Goal: Information Seeking & Learning: Learn about a topic

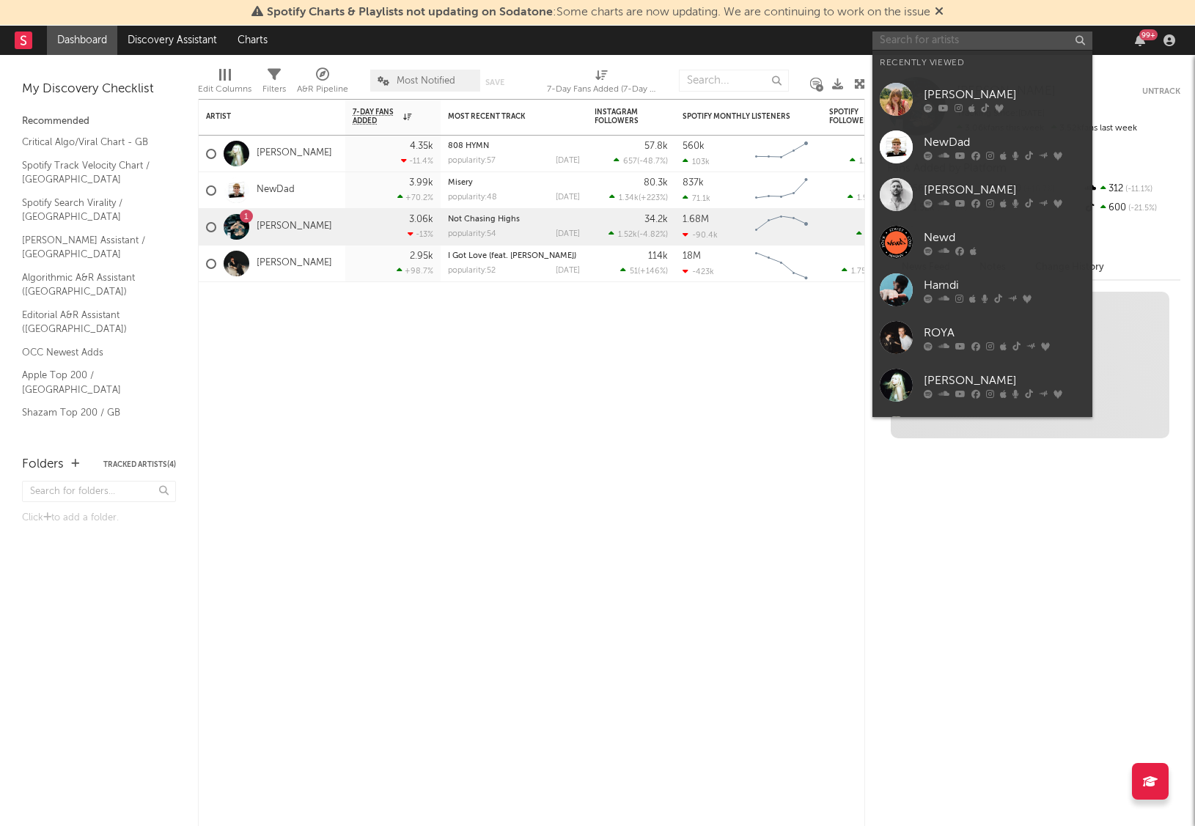
click at [1012, 40] on input "text" at bounding box center [982, 41] width 220 height 18
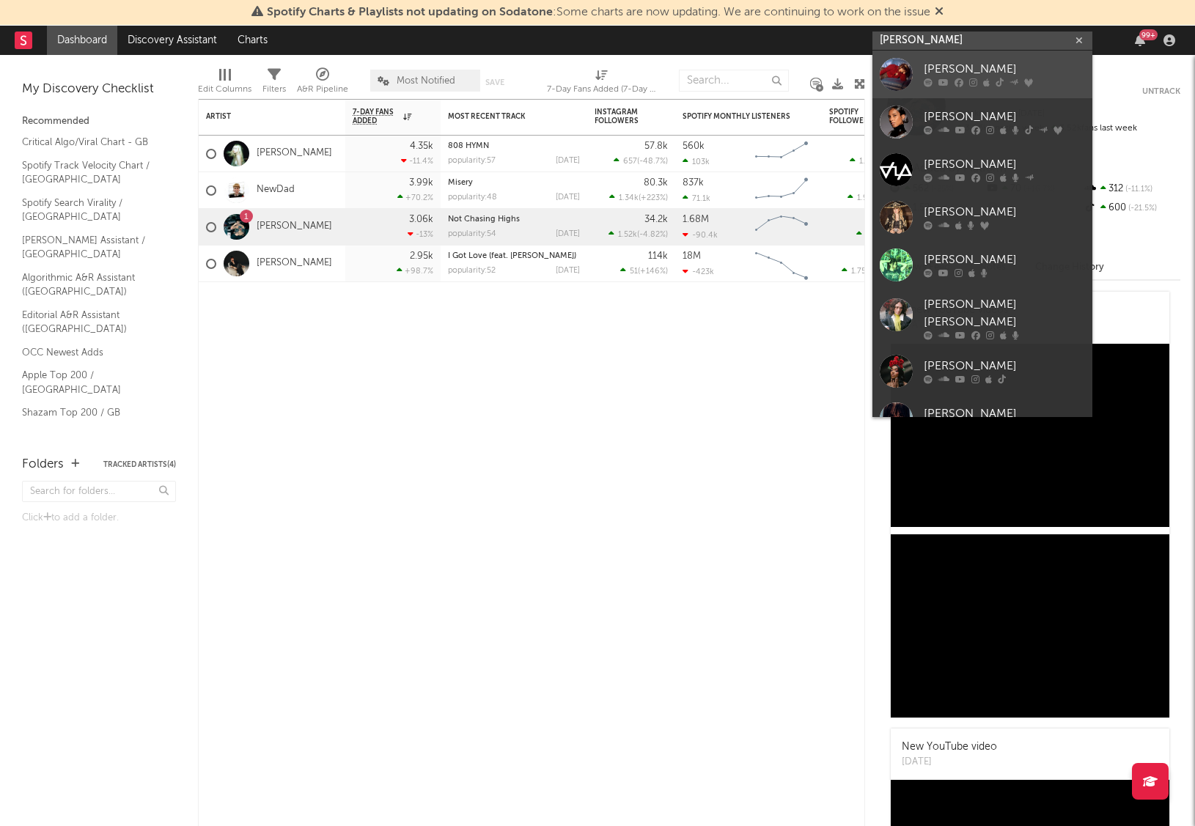
type input "[PERSON_NAME]"
click at [987, 65] on div "[PERSON_NAME]" at bounding box center [1004, 70] width 161 height 18
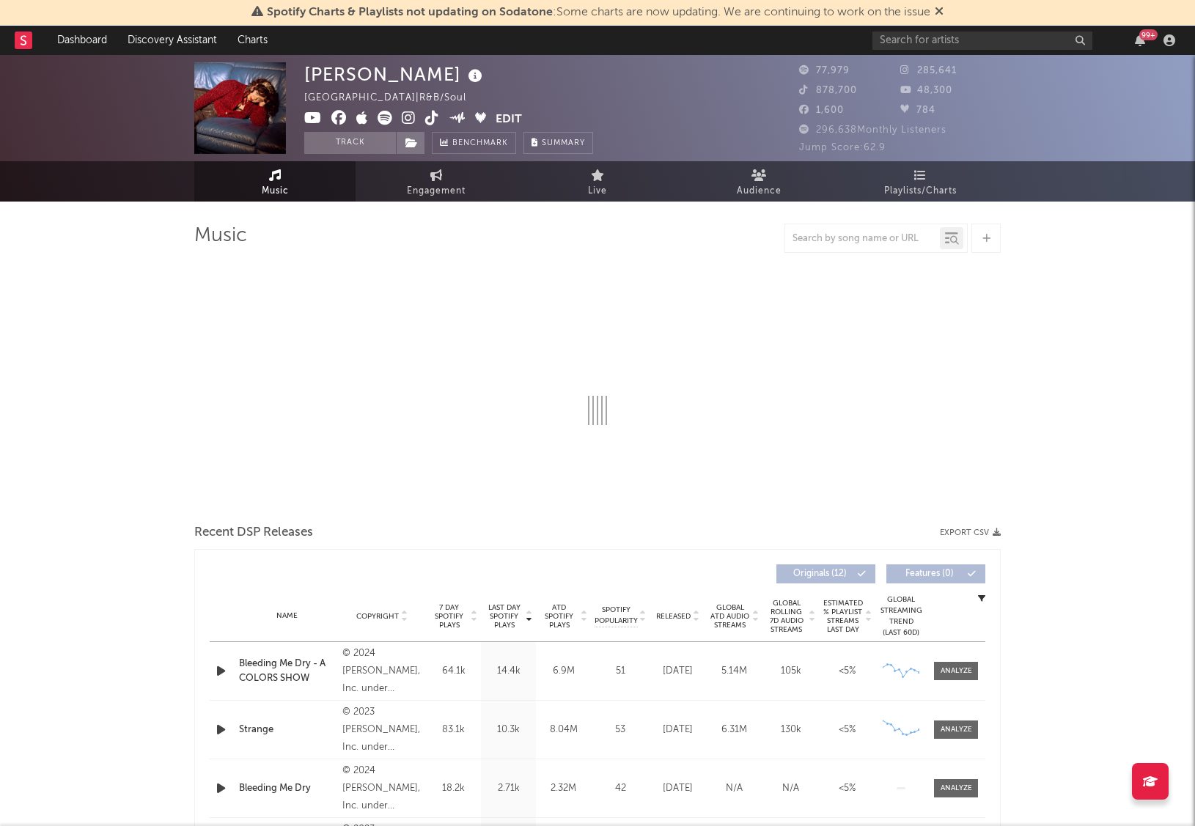
select select "6m"
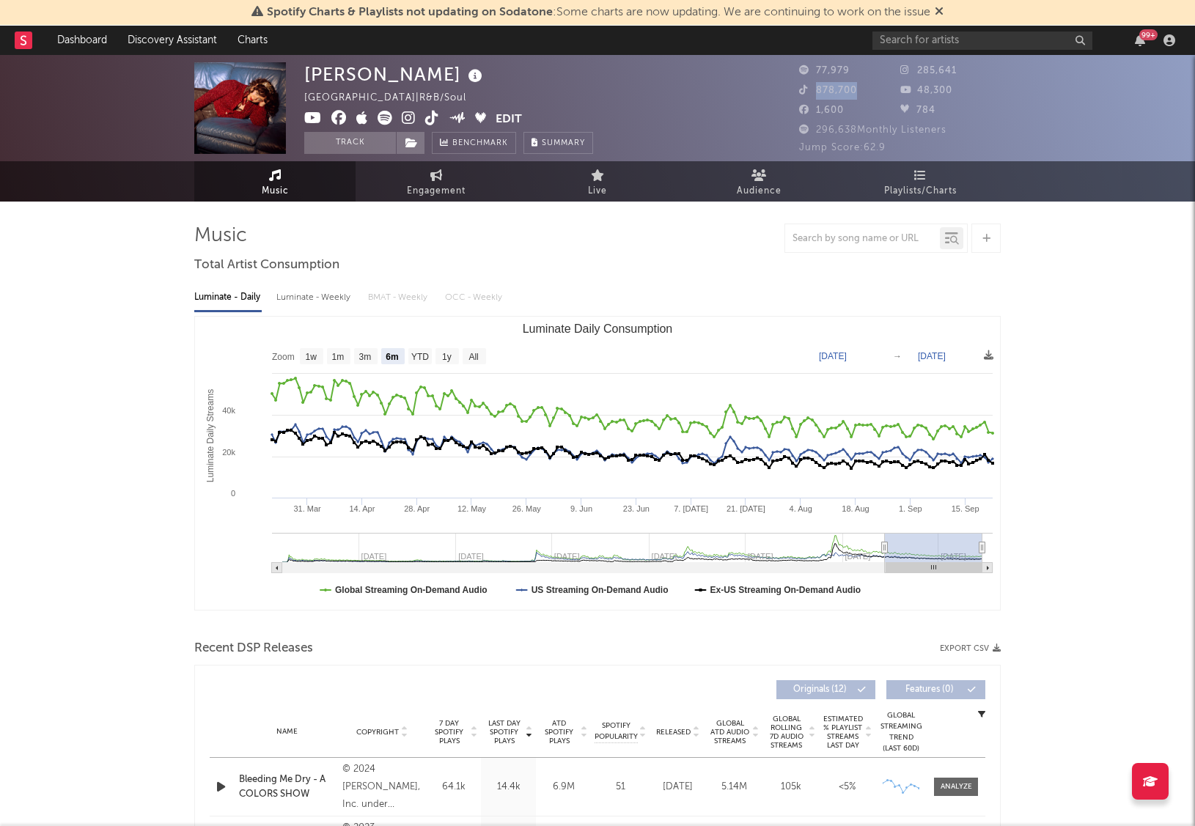
drag, startPoint x: 857, startPoint y: 90, endPoint x: 817, endPoint y: 91, distance: 40.3
click at [817, 91] on div "878,700" at bounding box center [849, 91] width 101 height 18
drag, startPoint x: 840, startPoint y: 100, endPoint x: 828, endPoint y: 114, distance: 19.2
click at [840, 100] on div "77,979 285,641 878,700 48,300 1,600 784" at bounding box center [900, 91] width 202 height 59
drag, startPoint x: 817, startPoint y: 130, endPoint x: 855, endPoint y: 132, distance: 38.1
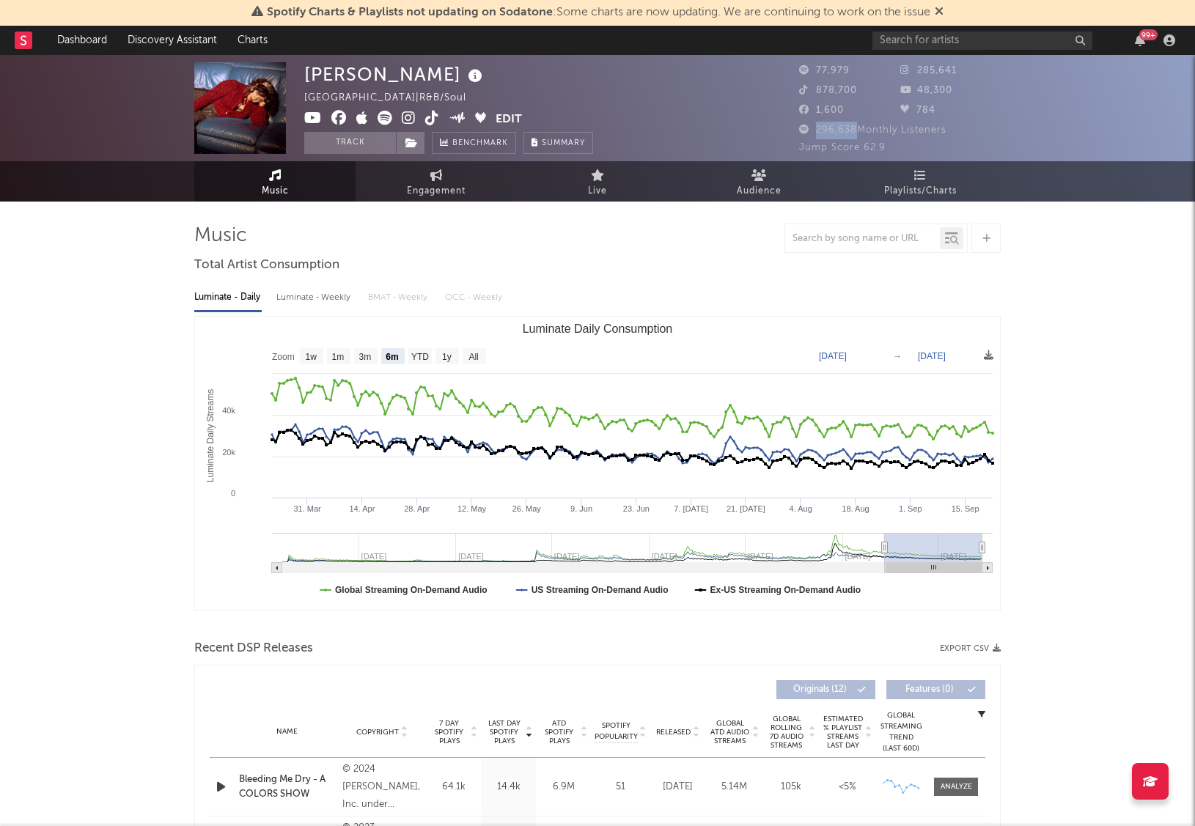
click at [855, 132] on span "296,638 Monthly Listeners" at bounding box center [872, 130] width 147 height 10
click at [468, 185] on link "Engagement" at bounding box center [436, 181] width 161 height 40
select select "1w"
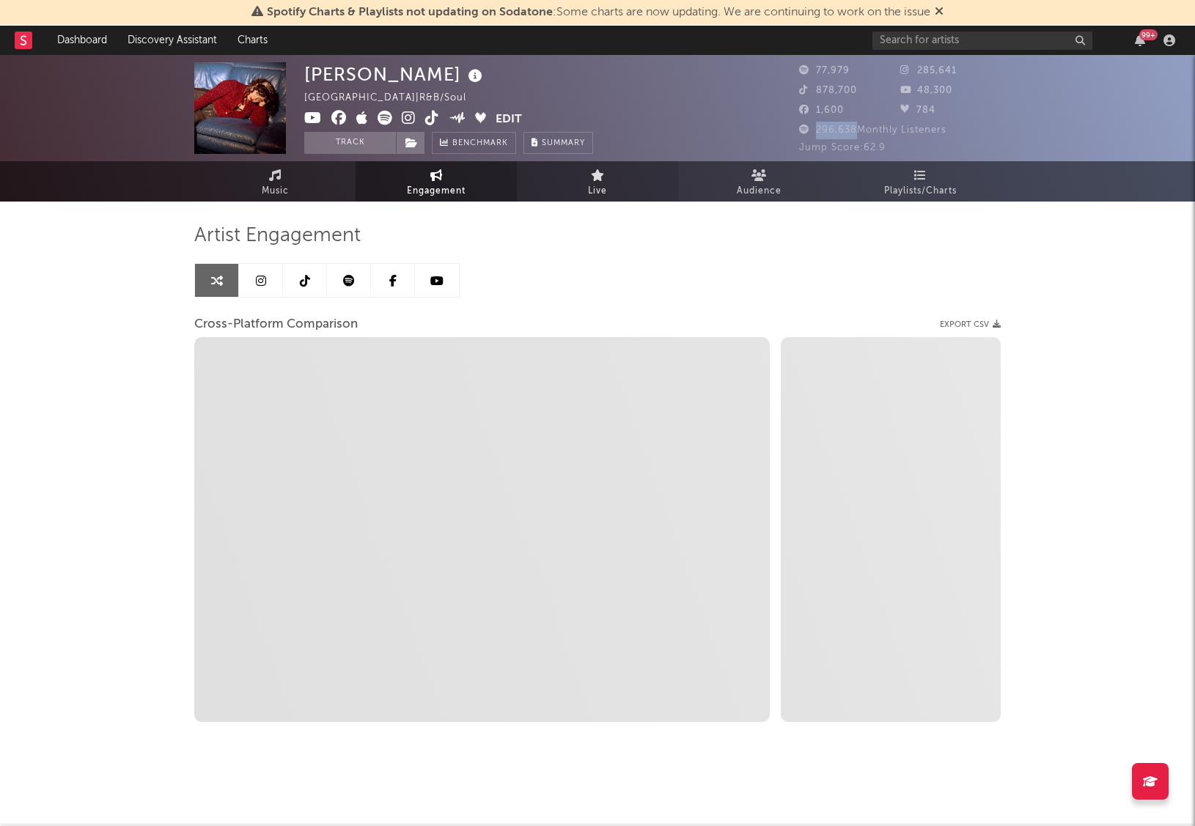
click at [627, 186] on link "Live" at bounding box center [597, 181] width 161 height 40
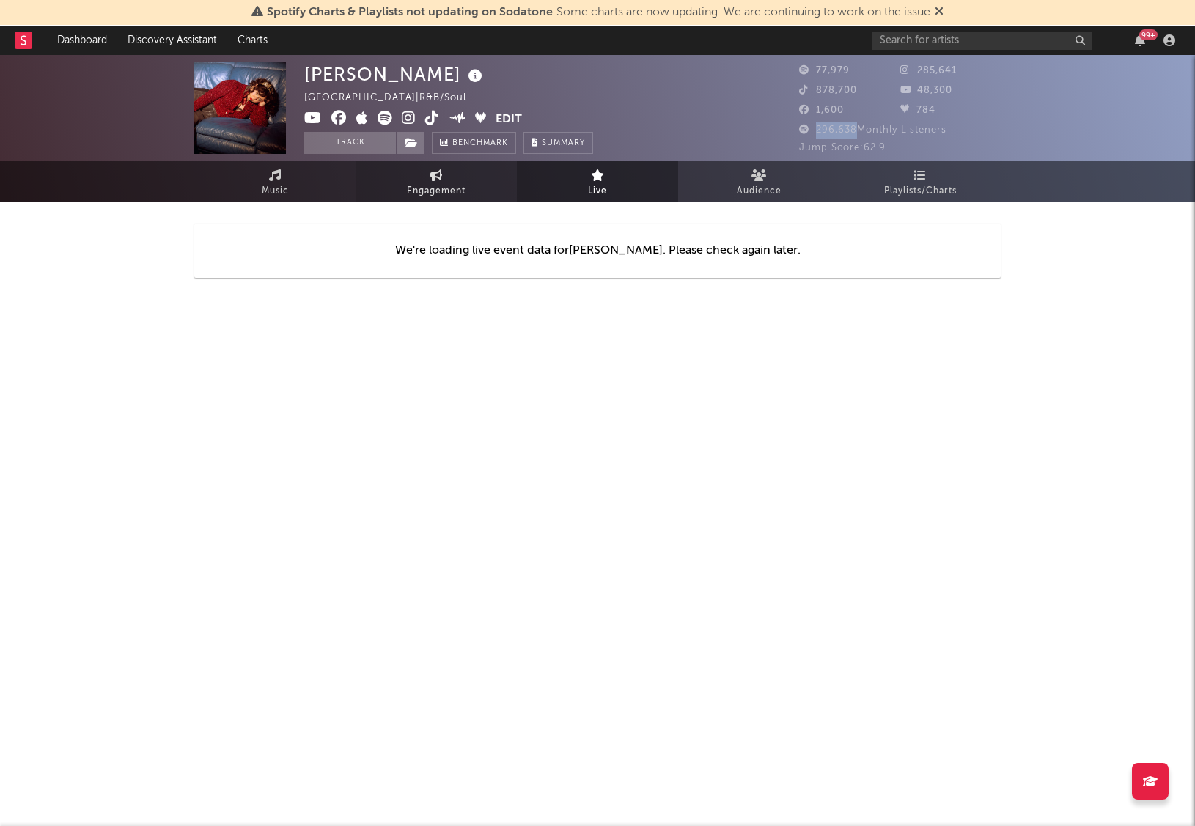
drag, startPoint x: 426, startPoint y: 183, endPoint x: 417, endPoint y: 189, distance: 10.6
click at [427, 183] on span "Engagement" at bounding box center [436, 192] width 59 height 18
select select "1w"
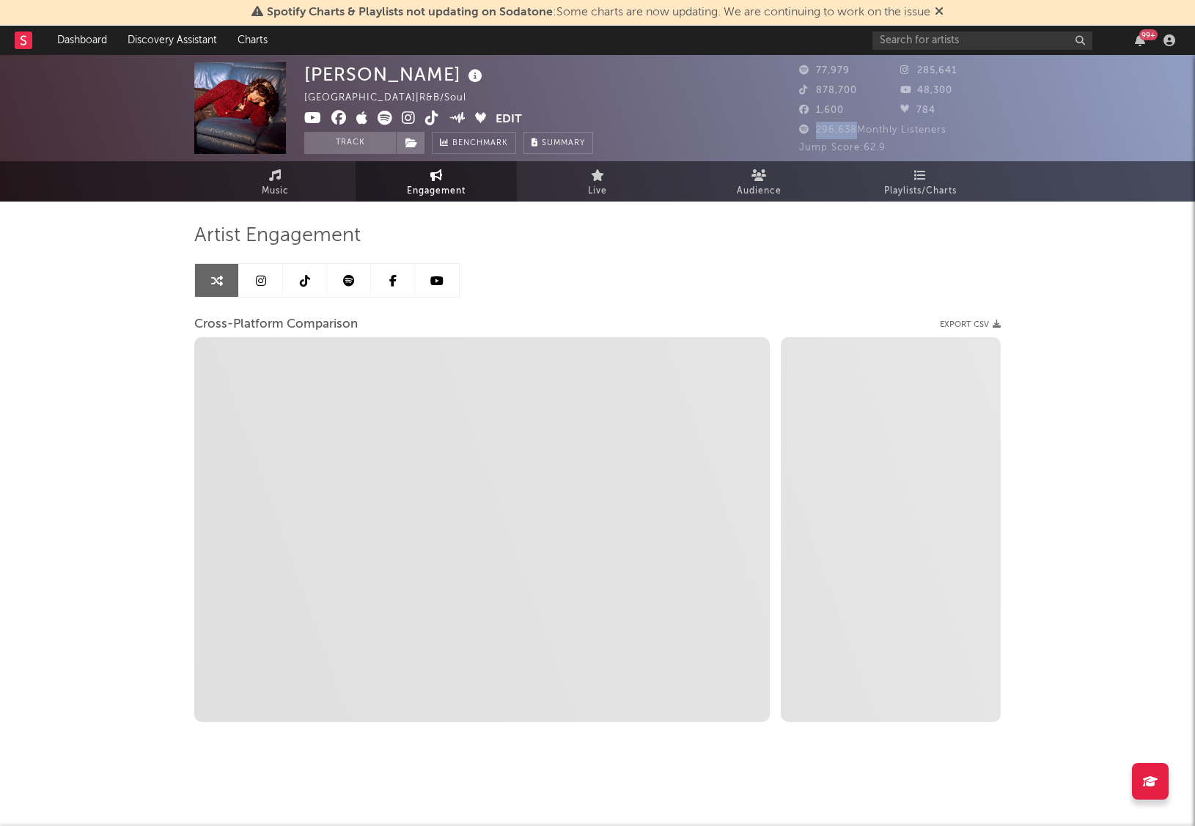
select select "1m"
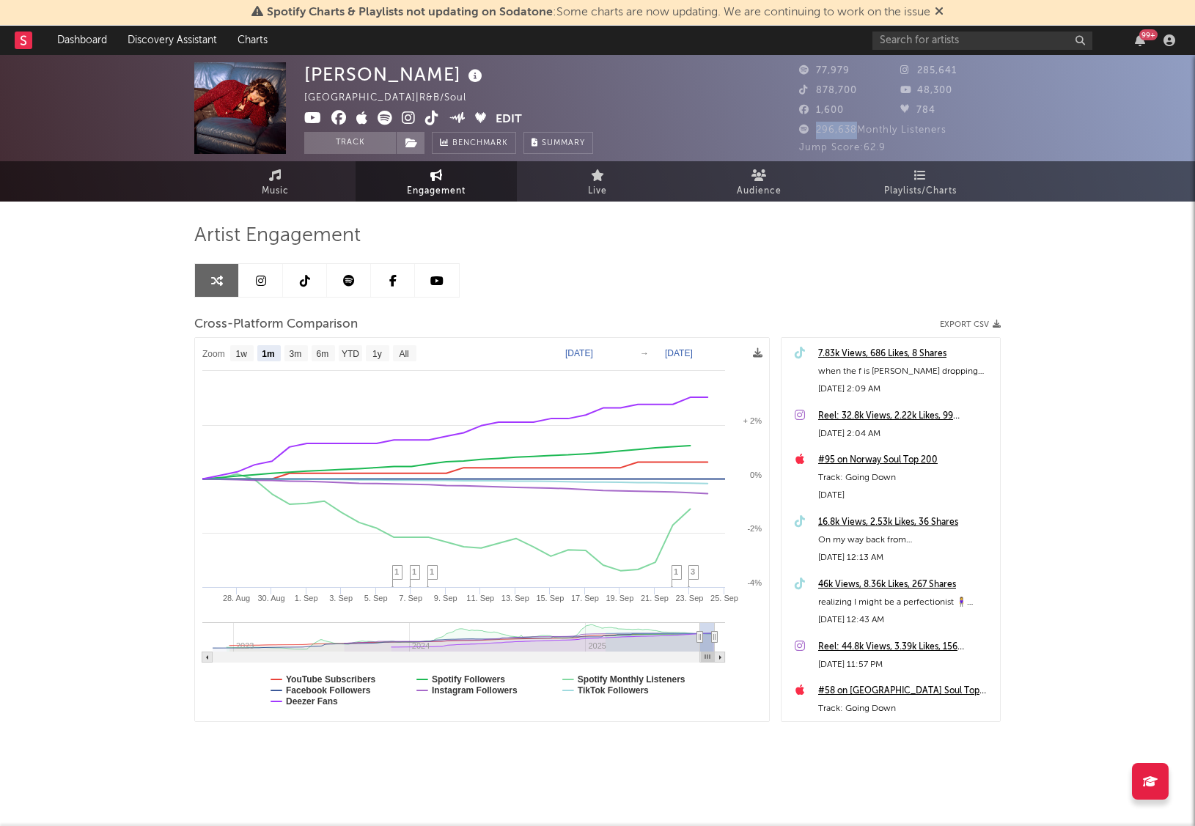
select select "1m"
click at [917, 186] on span "Playlists/Charts" at bounding box center [920, 192] width 73 height 18
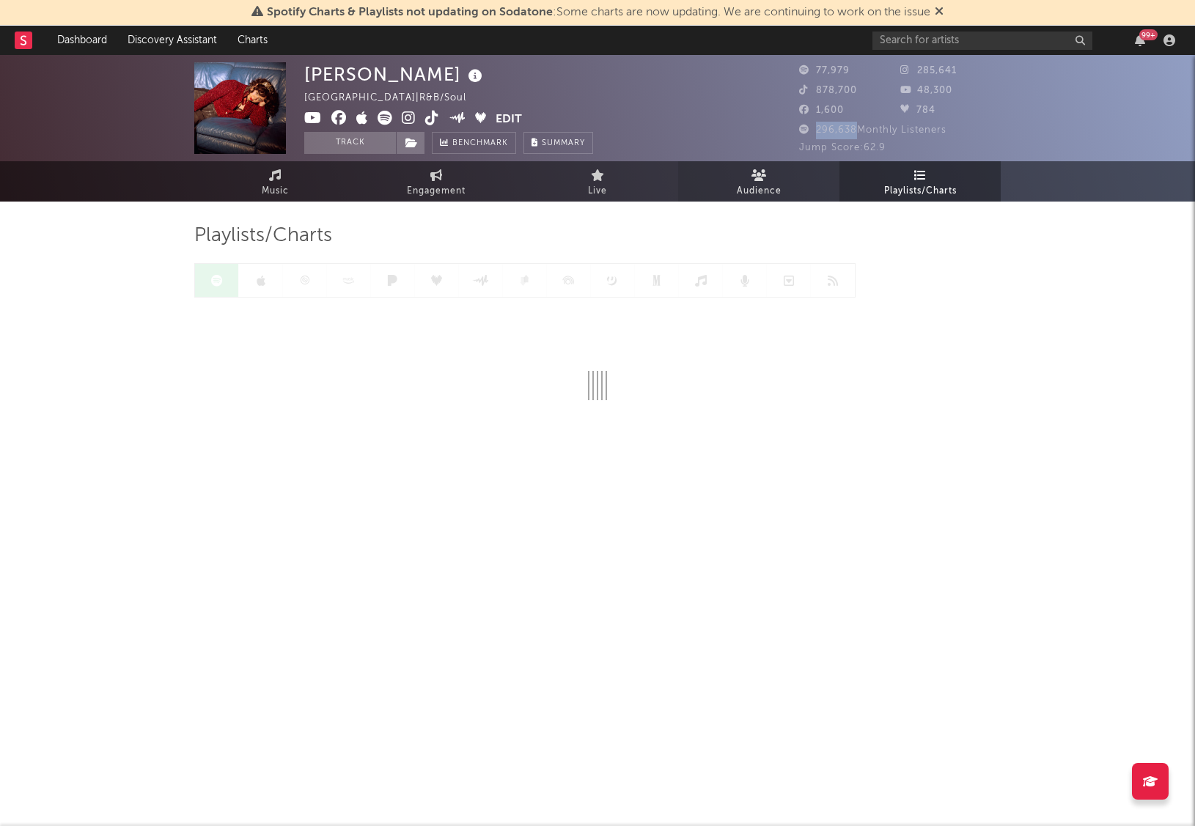
click at [770, 185] on span "Audience" at bounding box center [759, 192] width 45 height 18
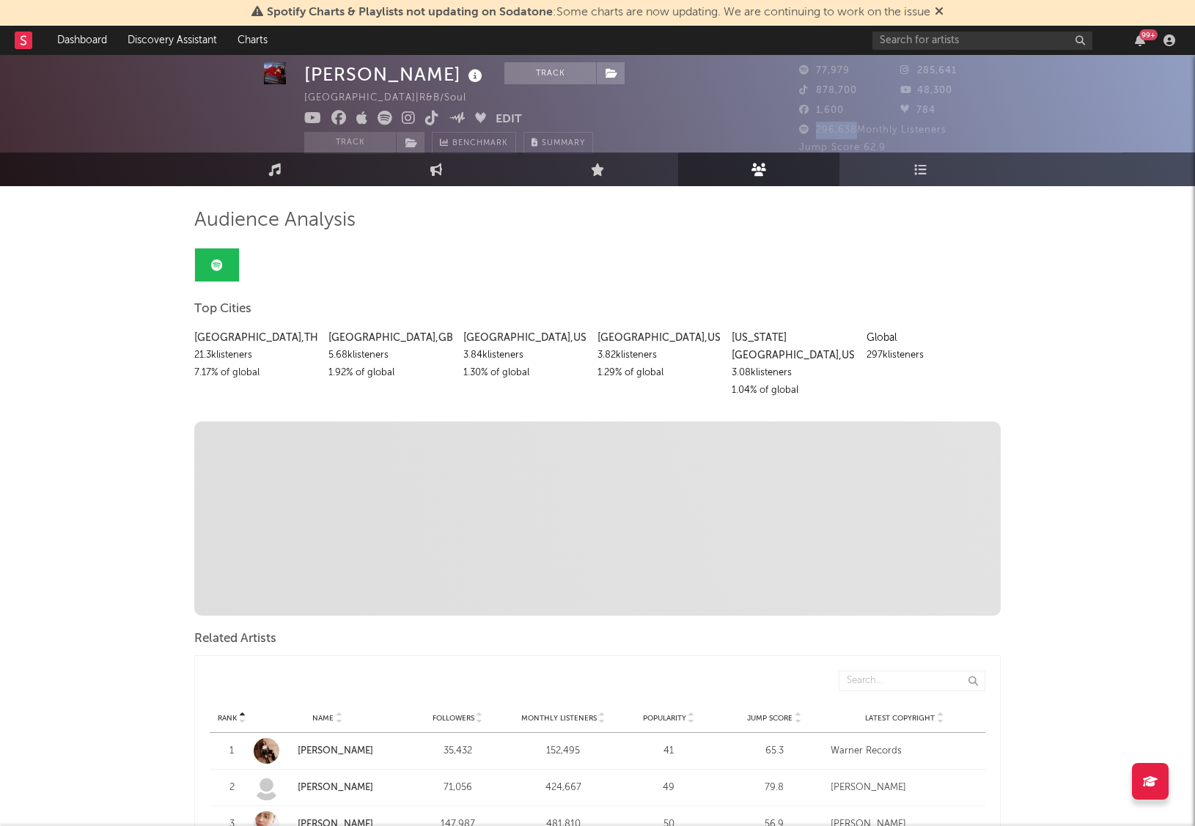
scroll to position [16, 0]
